Goal: Task Accomplishment & Management: Manage account settings

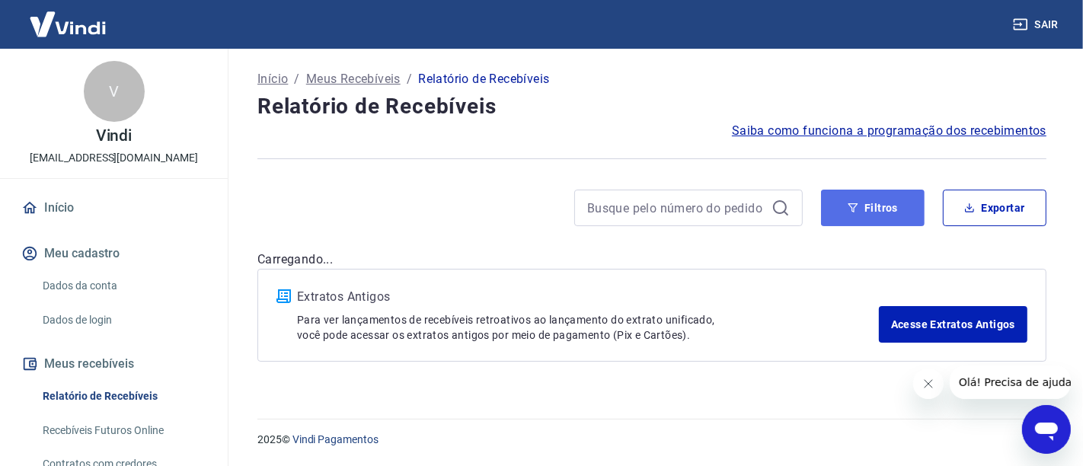
click at [875, 213] on button "Filtros" at bounding box center [873, 208] width 104 height 37
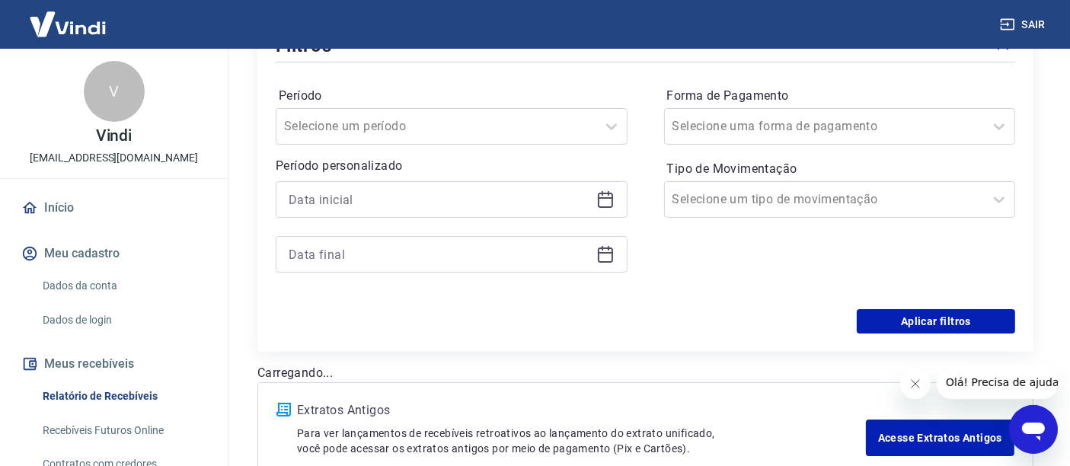
scroll to position [254, 0]
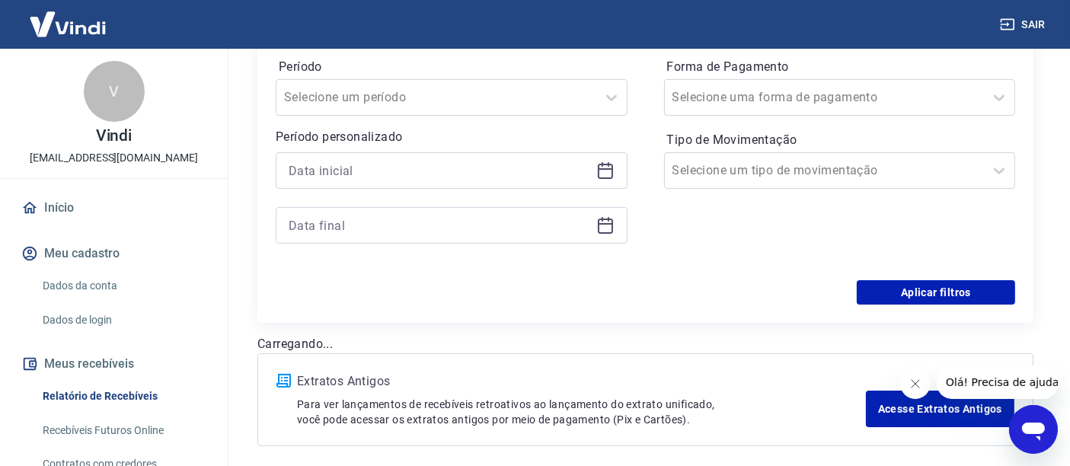
click at [605, 168] on icon at bounding box center [605, 169] width 15 height 2
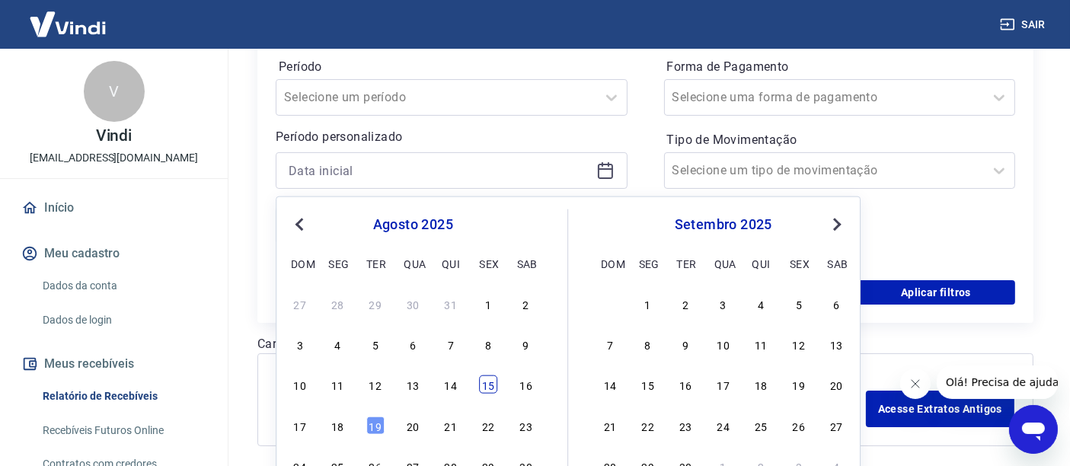
click at [483, 389] on div "15" at bounding box center [488, 385] width 18 height 18
type input "15/08/2025"
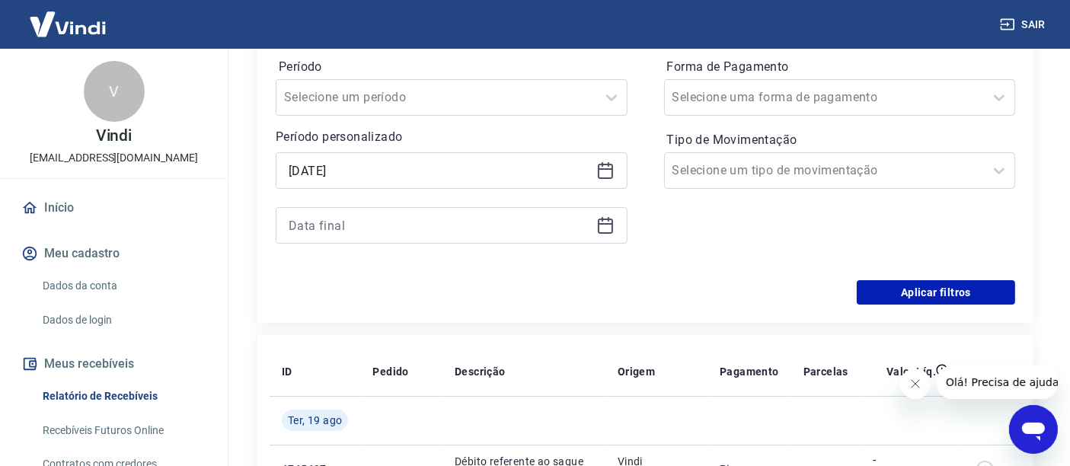
click at [603, 222] on icon at bounding box center [606, 225] width 18 height 18
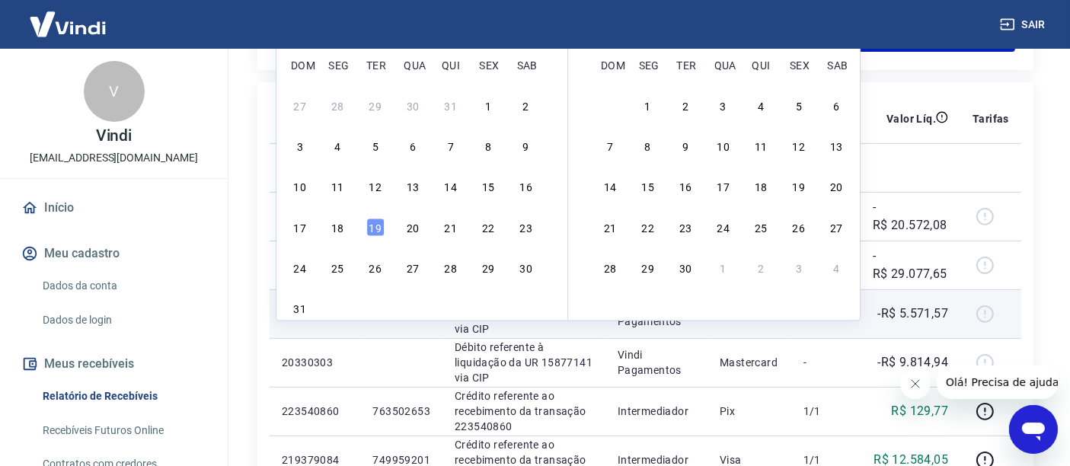
scroll to position [507, 0]
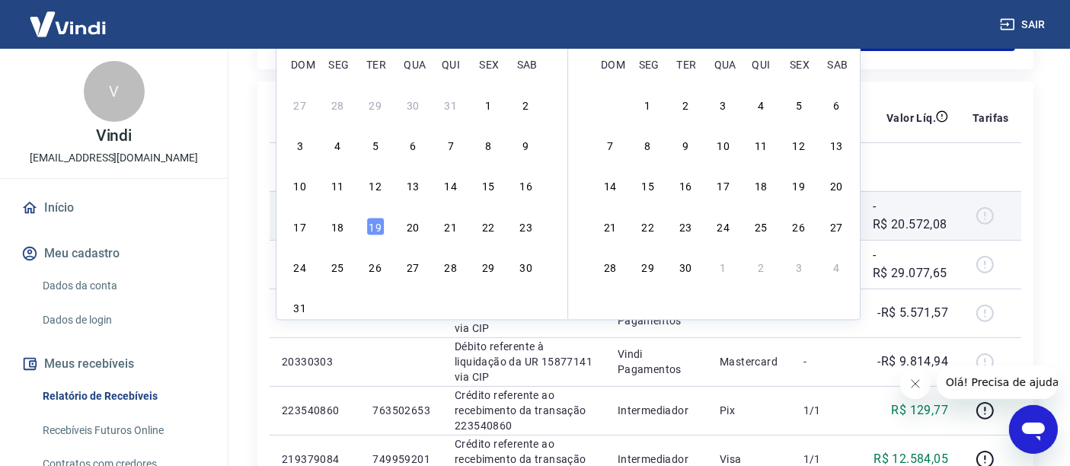
click at [381, 219] on div "19" at bounding box center [375, 226] width 18 height 18
type input "19/08/2025"
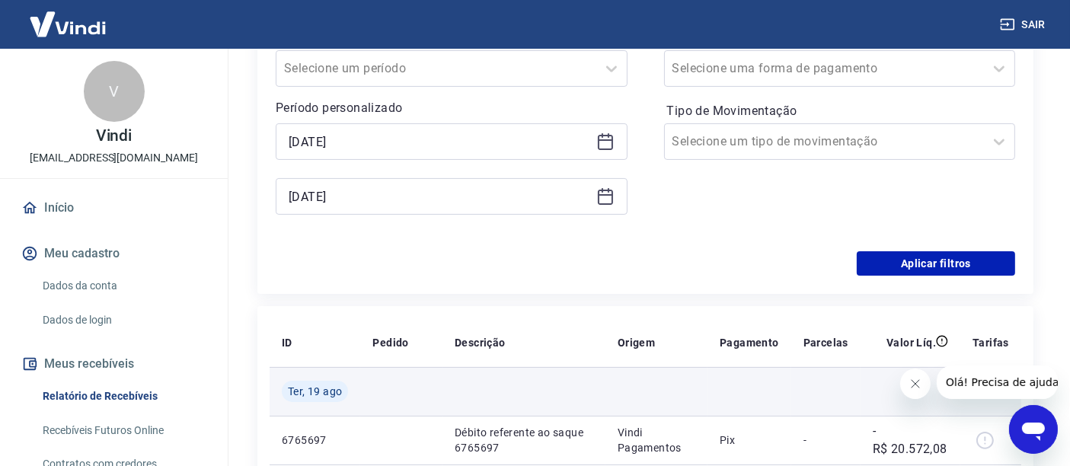
scroll to position [254, 0]
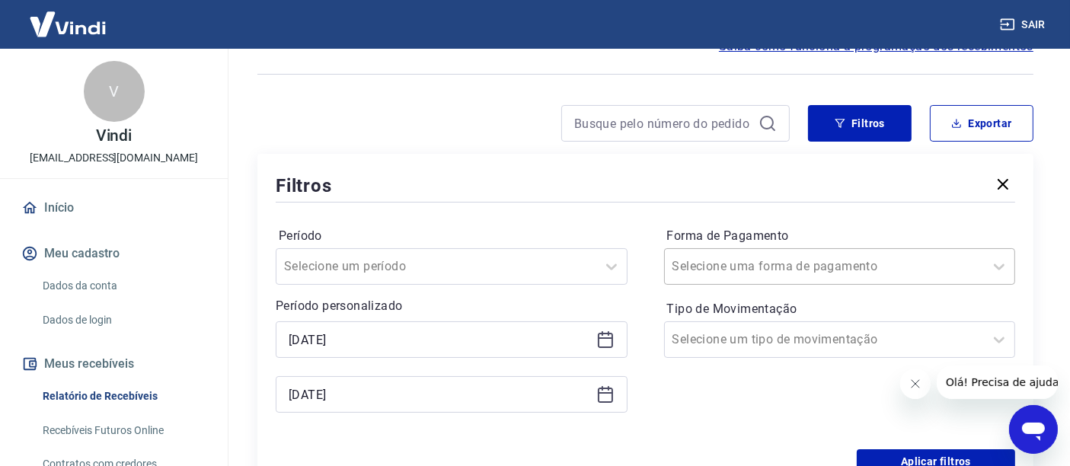
click at [715, 265] on input "Forma de Pagamento" at bounding box center [750, 267] width 154 height 18
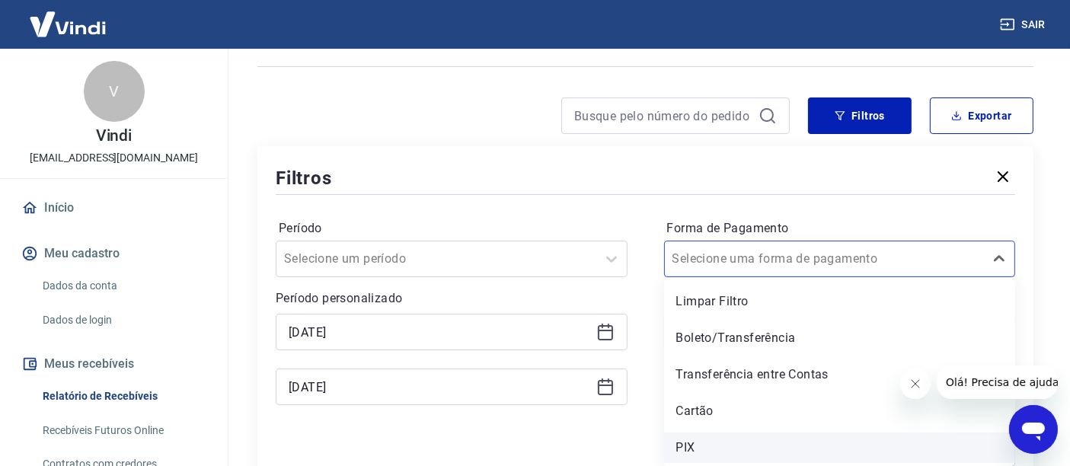
click at [688, 446] on div "PIX" at bounding box center [840, 448] width 352 height 30
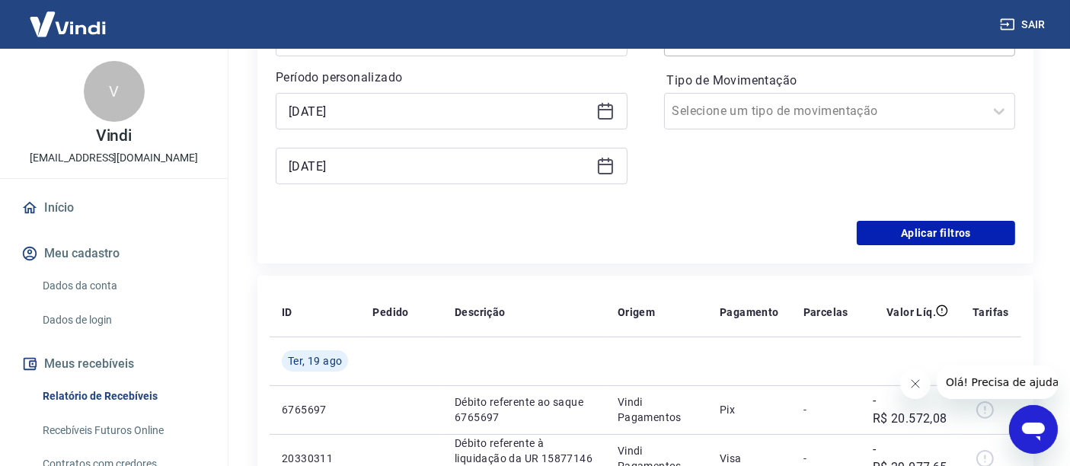
scroll to position [346, 0]
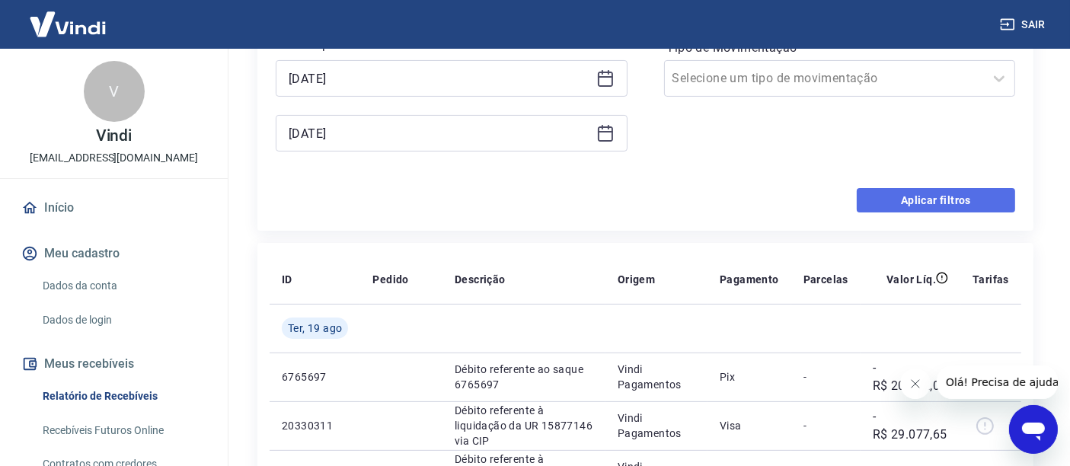
click at [921, 199] on button "Aplicar filtros" at bounding box center [936, 200] width 158 height 24
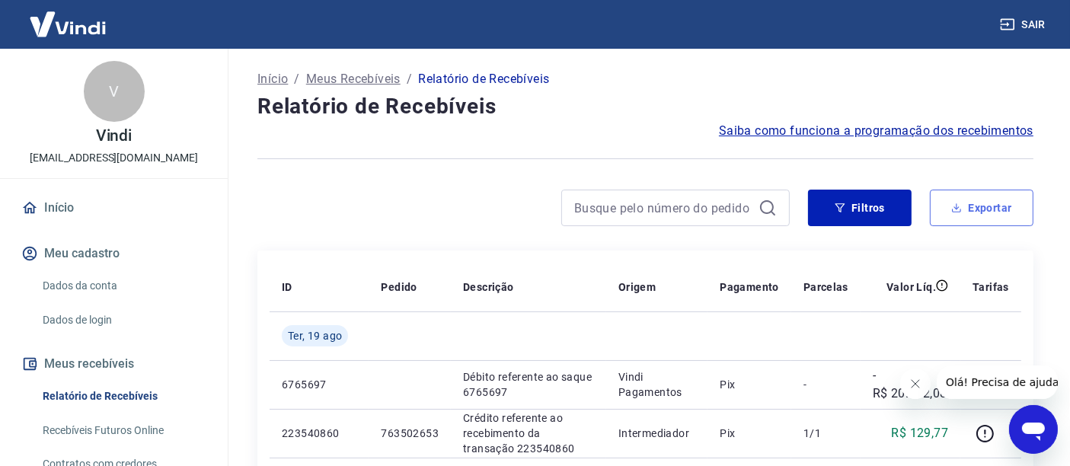
click at [971, 208] on button "Exportar" at bounding box center [982, 208] width 104 height 37
type input "15/08/2025"
type input "19/08/2025"
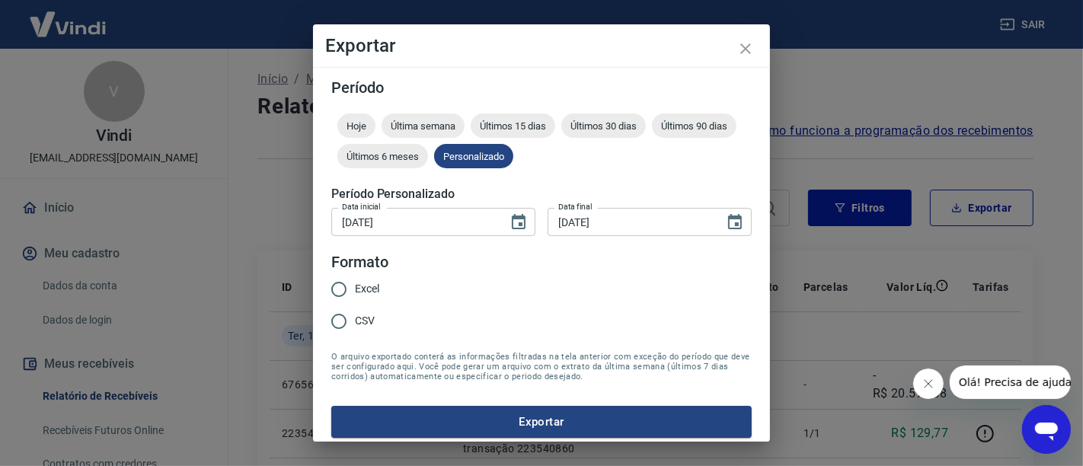
click at [346, 288] on input "Excel" at bounding box center [339, 290] width 32 height 32
radio input "true"
click at [526, 421] on button "Exportar" at bounding box center [541, 422] width 421 height 32
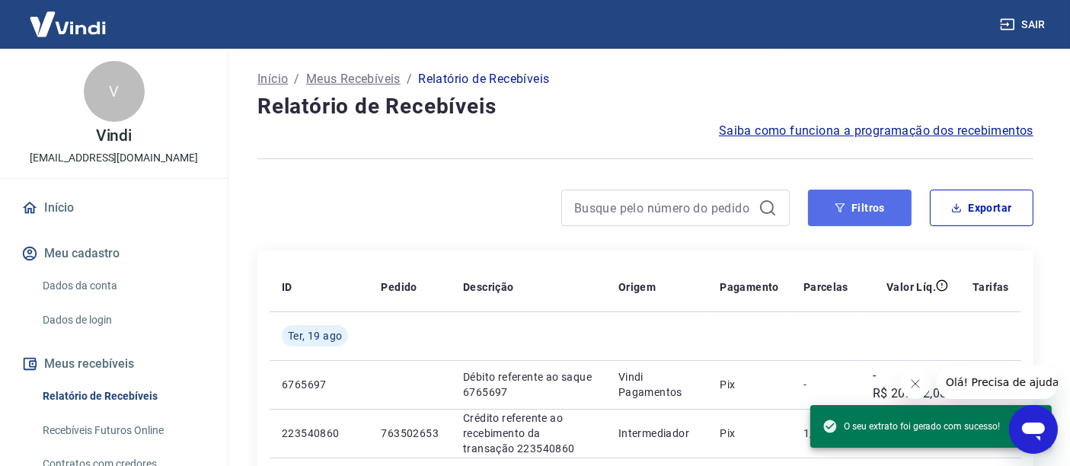
click at [857, 212] on button "Filtros" at bounding box center [860, 208] width 104 height 37
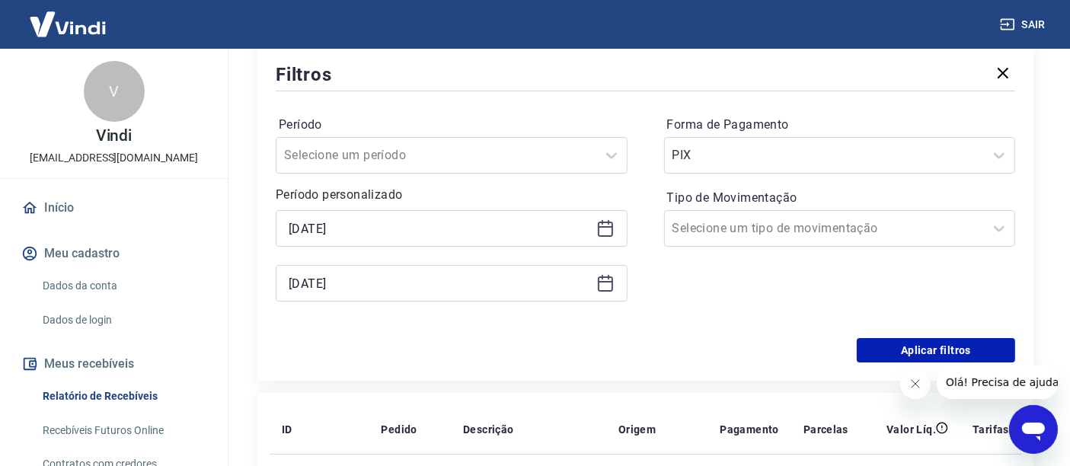
scroll to position [169, 0]
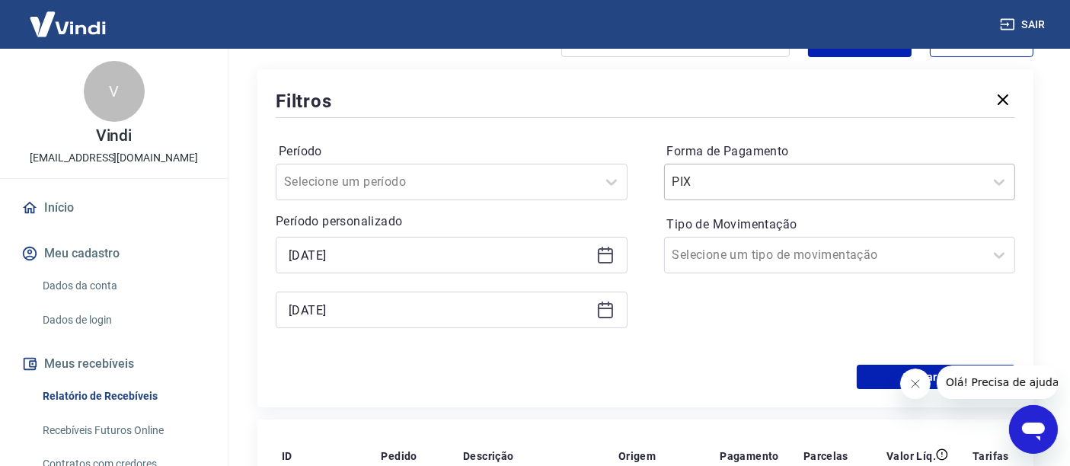
click at [748, 190] on input "Forma de Pagamento" at bounding box center [750, 182] width 154 height 18
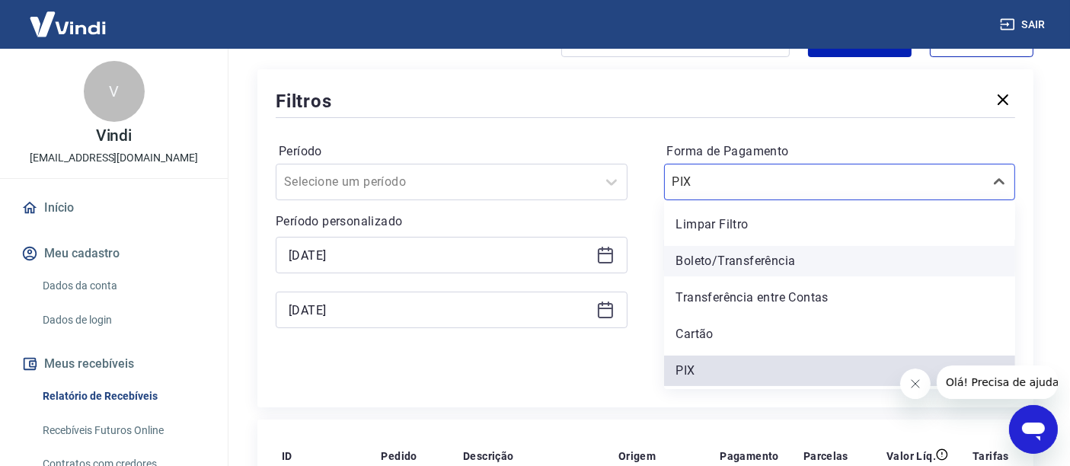
click at [718, 274] on div "Boleto/Transferência" at bounding box center [840, 261] width 352 height 30
click at [709, 258] on input "Tipo de Movimentação" at bounding box center [750, 255] width 154 height 18
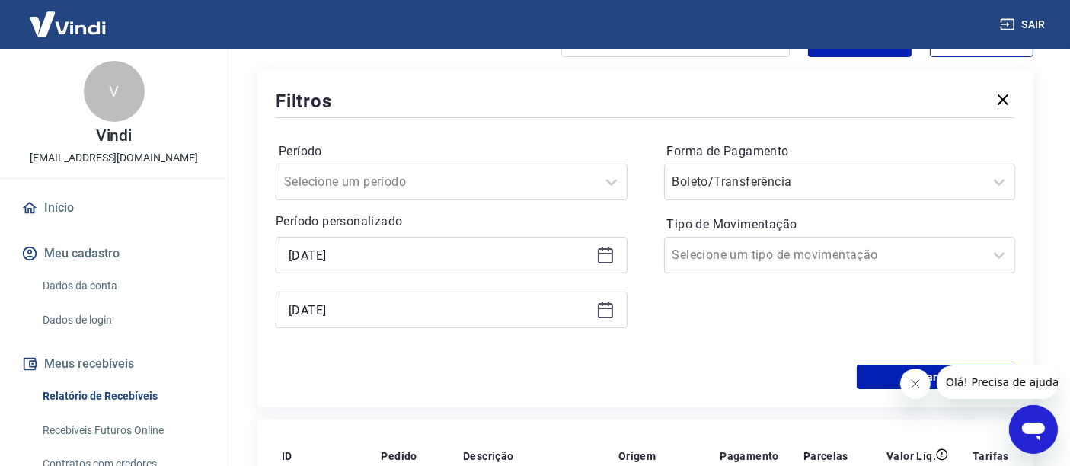
click at [631, 134] on div "Período Selecione um período Período personalizado 15/08/2025 19/08/2025 Forma …" at bounding box center [646, 243] width 740 height 244
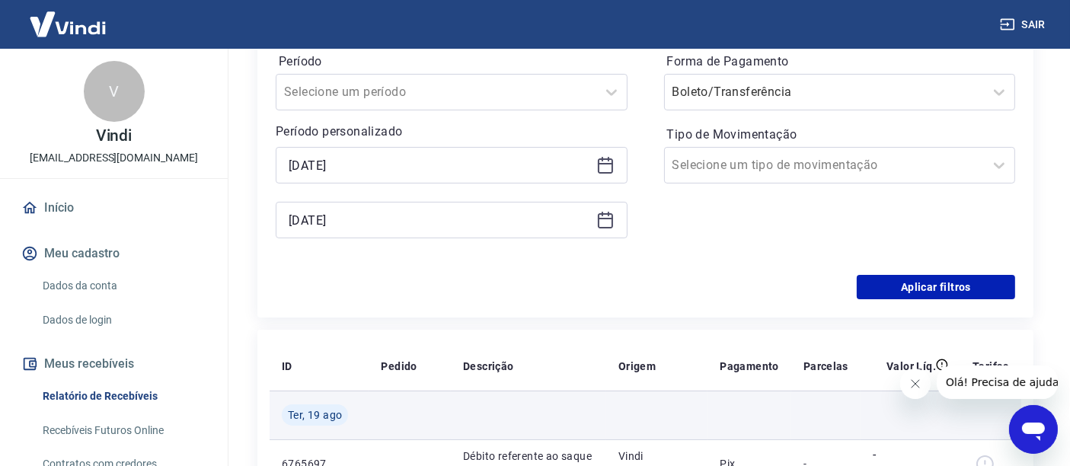
scroll to position [338, 0]
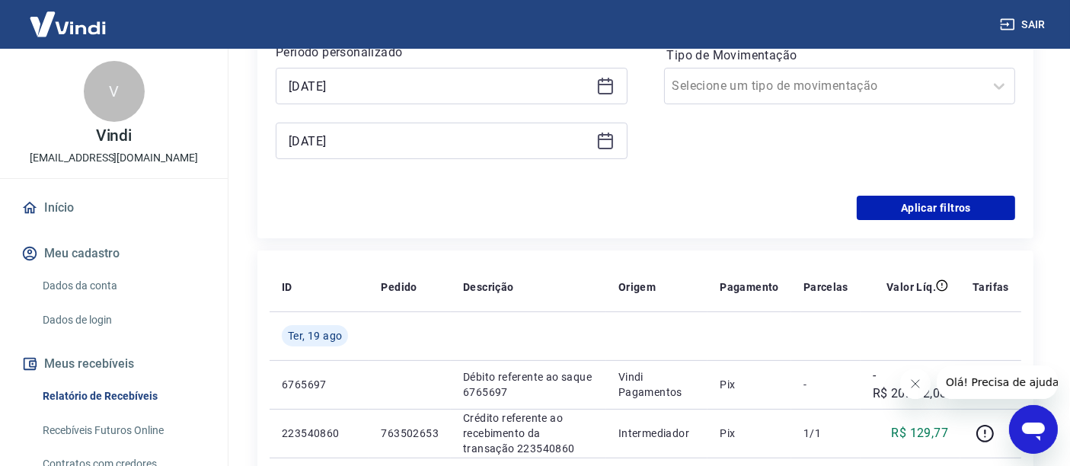
click at [923, 385] on button "Fechar mensagem da empresa" at bounding box center [915, 383] width 30 height 30
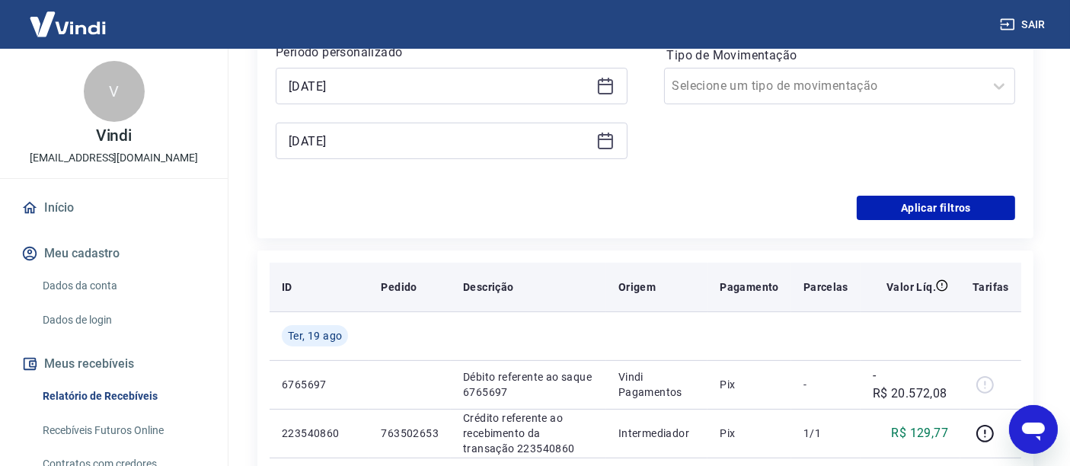
scroll to position [169, 0]
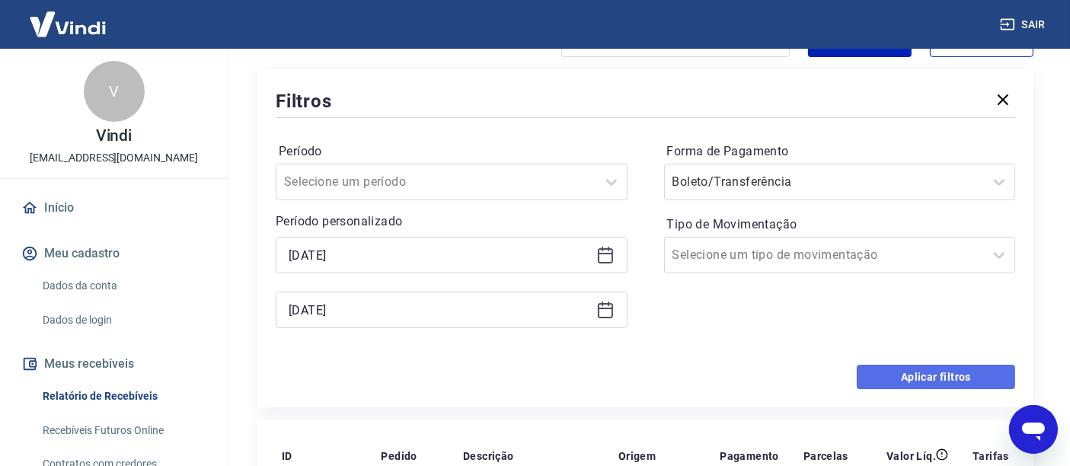
click at [916, 376] on button "Aplicar filtros" at bounding box center [936, 377] width 158 height 24
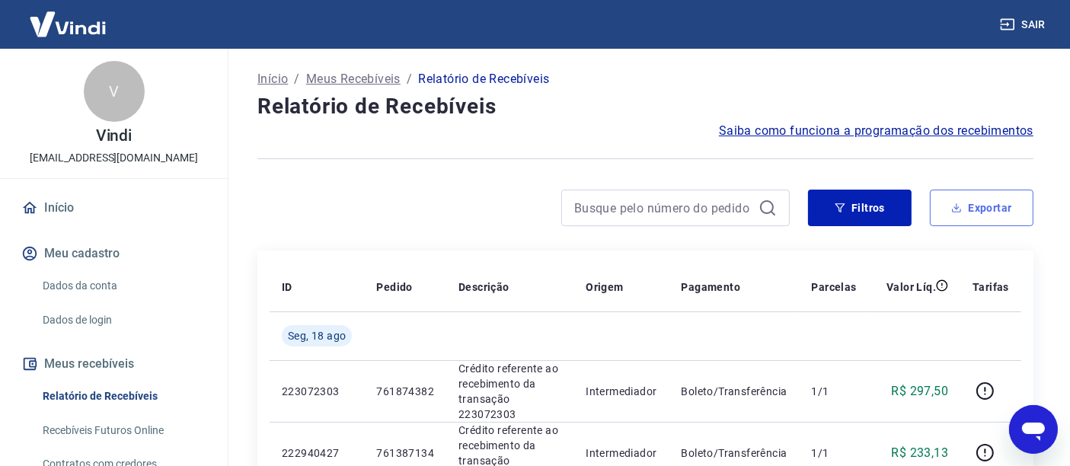
click at [994, 210] on button "Exportar" at bounding box center [982, 208] width 104 height 37
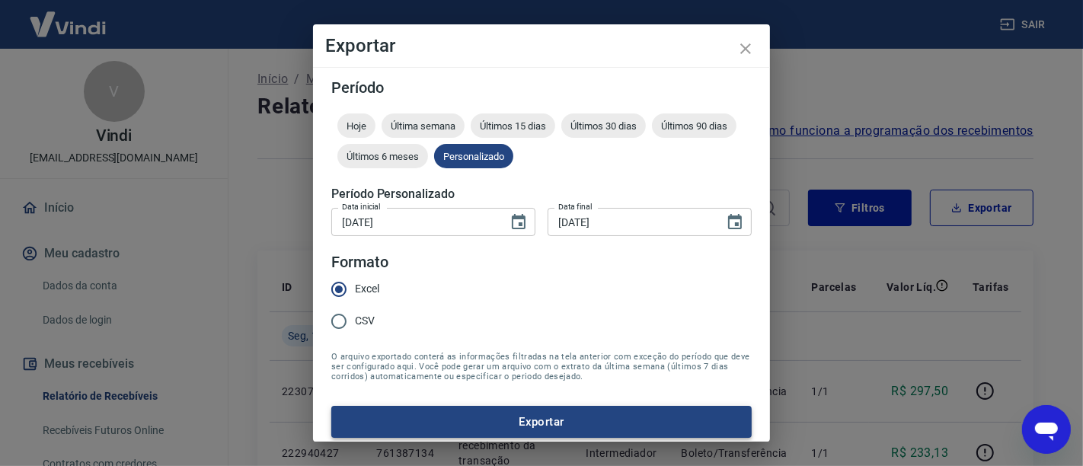
click at [531, 417] on button "Exportar" at bounding box center [541, 422] width 421 height 32
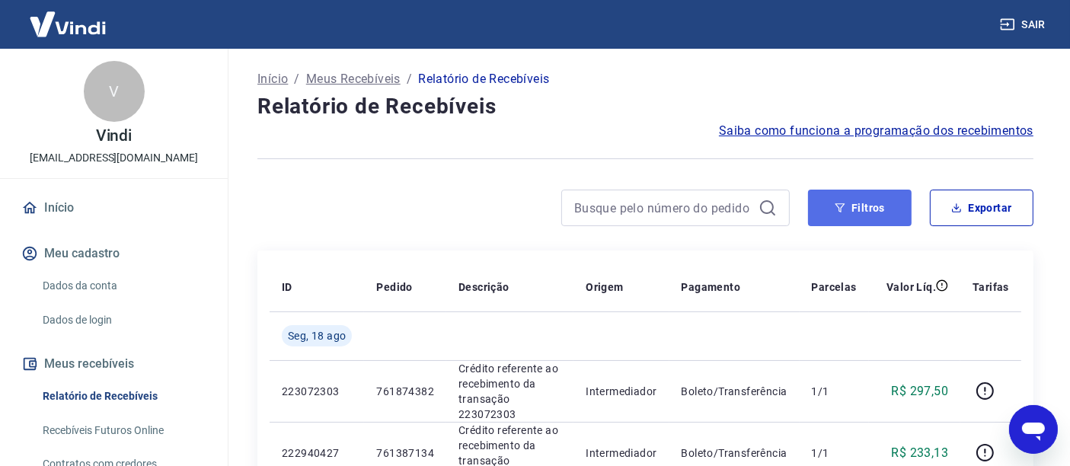
click at [849, 213] on button "Filtros" at bounding box center [860, 208] width 104 height 37
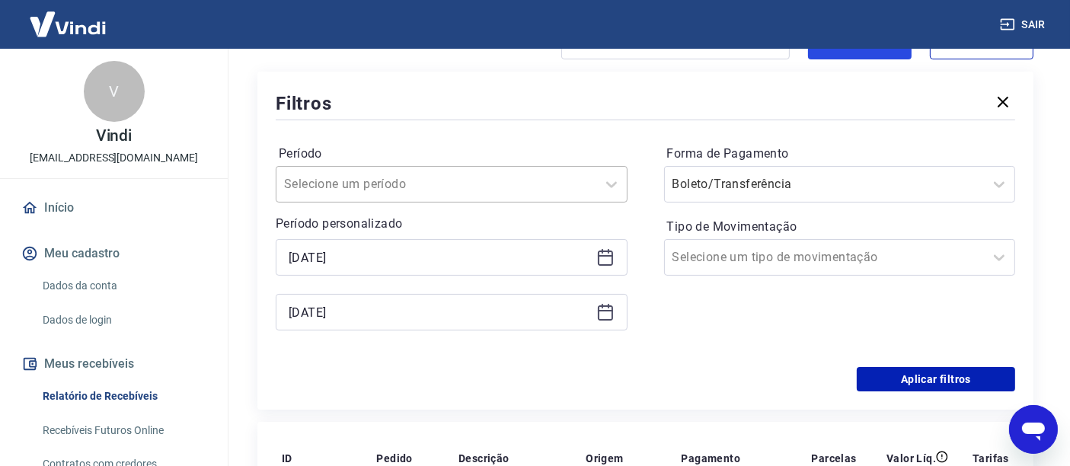
scroll to position [169, 0]
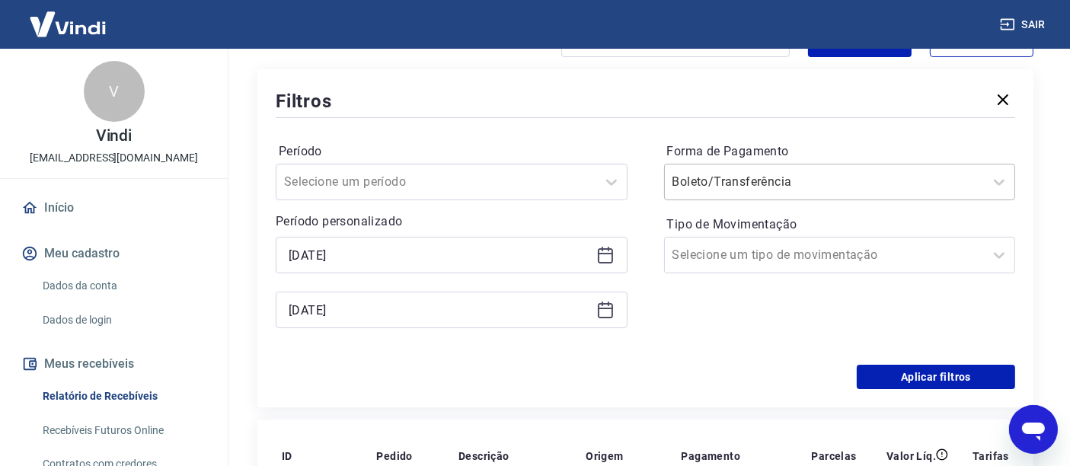
click at [692, 194] on div "Boleto/Transferência" at bounding box center [825, 181] width 320 height 27
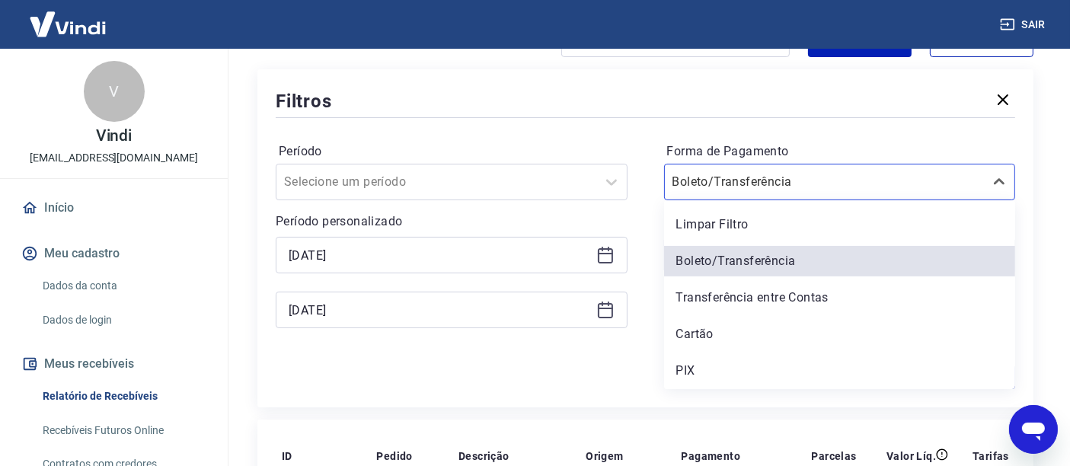
click at [697, 331] on div "Cartão" at bounding box center [840, 334] width 352 height 30
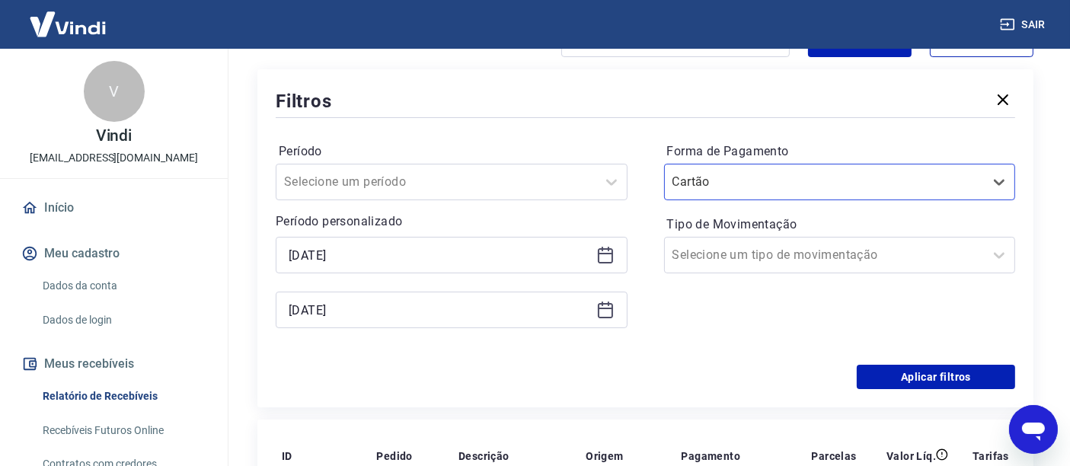
click at [698, 334] on div "Forma de Pagamento option Cartão, selected. Select is focused ,type to refine l…" at bounding box center [840, 242] width 352 height 207
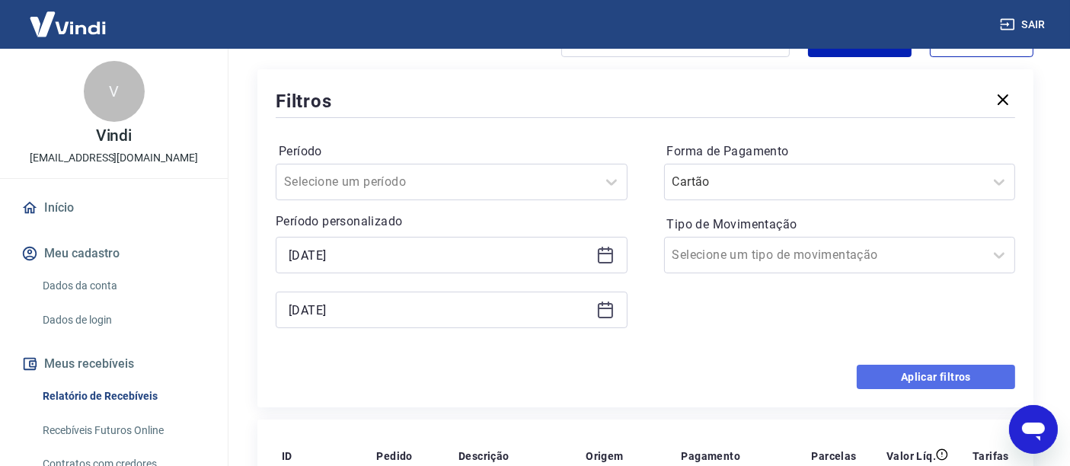
click at [914, 375] on button "Aplicar filtros" at bounding box center [936, 377] width 158 height 24
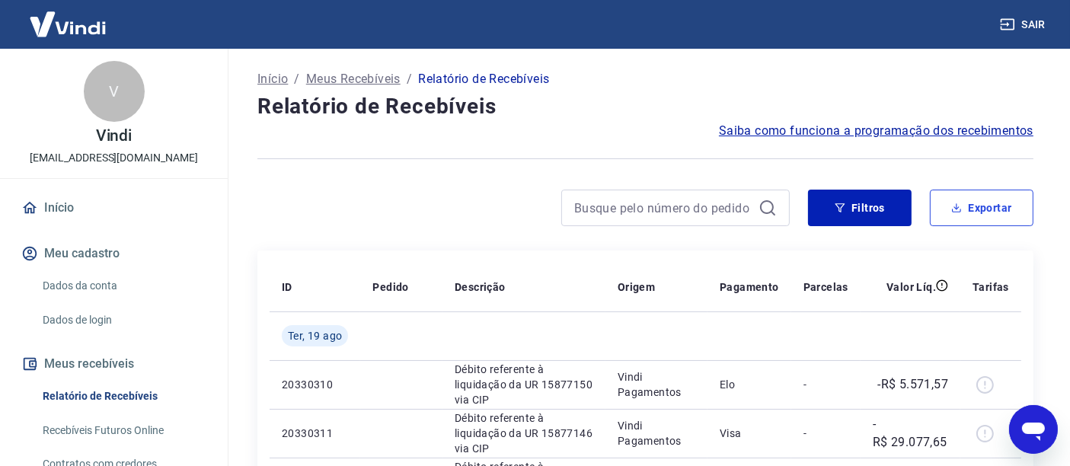
click at [990, 206] on button "Exportar" at bounding box center [982, 208] width 104 height 37
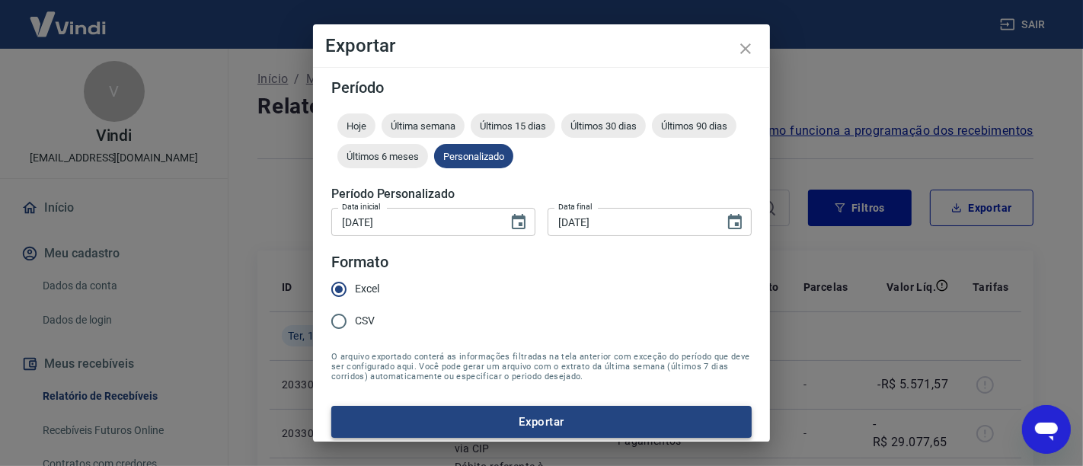
click at [533, 421] on button "Exportar" at bounding box center [541, 422] width 421 height 32
